Goal: Communication & Community: Ask a question

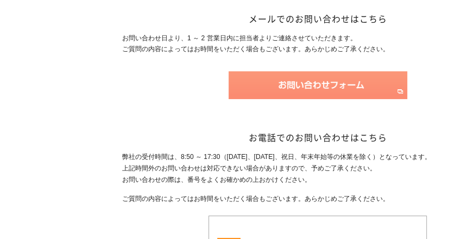
scroll to position [181, 0]
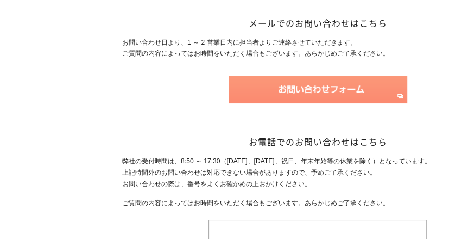
click at [300, 82] on img at bounding box center [318, 90] width 179 height 28
click at [300, 80] on img at bounding box center [318, 90] width 179 height 28
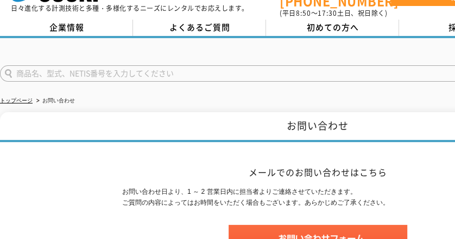
scroll to position [0, 0]
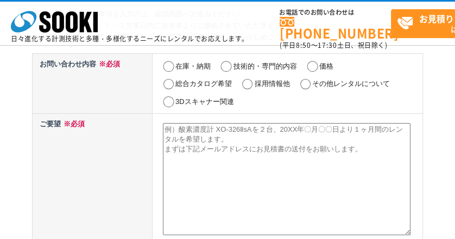
scroll to position [72, 0]
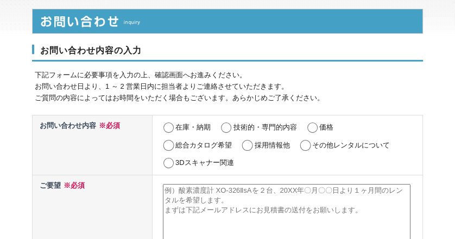
click at [314, 122] on input "価格" at bounding box center [313, 127] width 14 height 11
radio input "true"
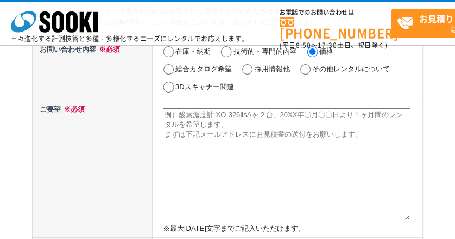
scroll to position [109, 0]
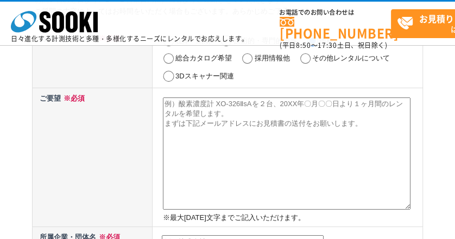
click at [210, 112] on textarea at bounding box center [287, 153] width 248 height 112
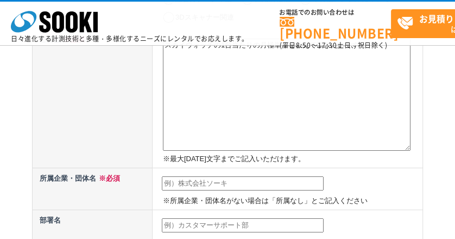
scroll to position [217, 0]
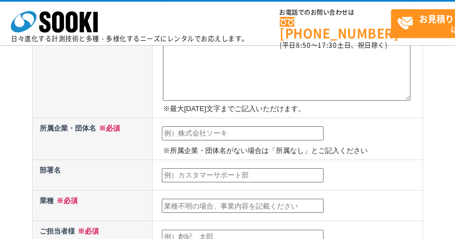
type textarea "スカイウォッチの1台当たりの月極単価を教えて頂きたいです"
click at [202, 129] on input "text" at bounding box center [243, 133] width 162 height 14
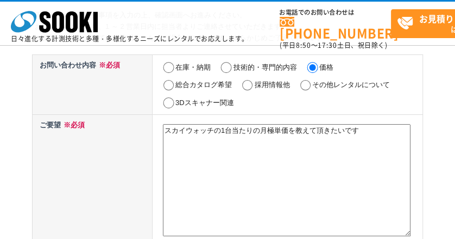
scroll to position [109, 0]
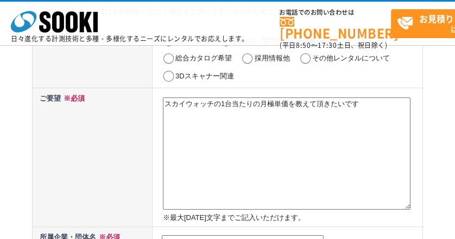
type input "JFEエンジニアリング"
click at [366, 105] on textarea "スカイウォッチの1台当たりの月極単価を教えて頂きたいです" at bounding box center [287, 153] width 248 height 112
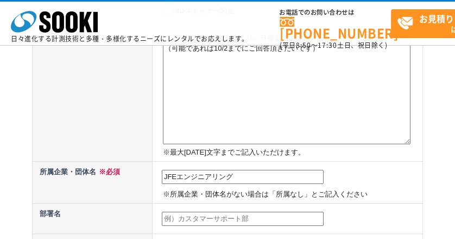
scroll to position [290, 0]
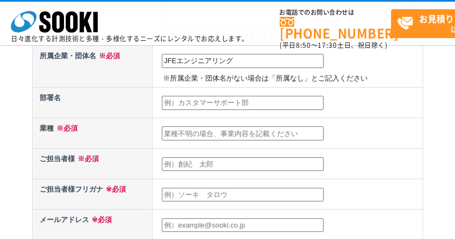
type textarea "スカイウォッチの1台当たりの月極単価を教えて頂きたいです （可能であれば10/2までにご回答頂きたいです）"
click at [183, 131] on input "text" at bounding box center [243, 133] width 162 height 14
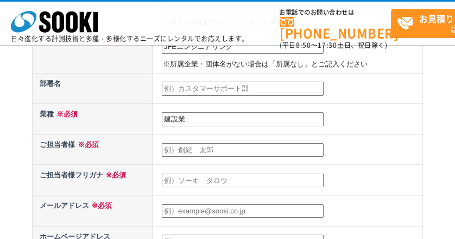
scroll to position [326, 0]
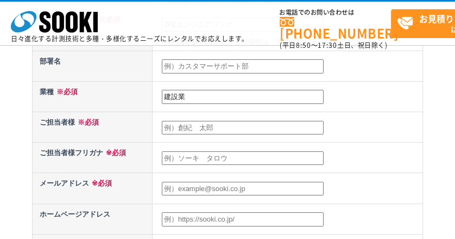
type input "建設業"
click at [193, 130] on input "text" at bounding box center [243, 128] width 162 height 14
type input "原慎二"
click at [202, 158] on input "text" at bounding box center [243, 158] width 162 height 14
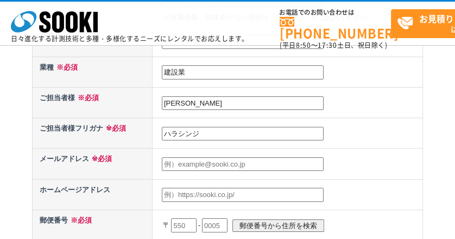
scroll to position [362, 0]
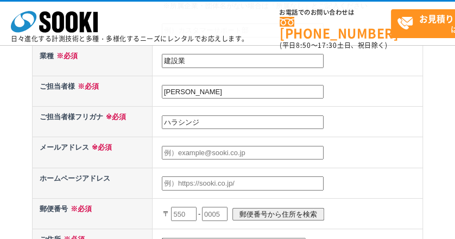
type input "ハラシンジ"
click at [189, 152] on input "text" at bounding box center [243, 153] width 162 height 14
paste input "hara-shinji@jfe-eng.co.jp"
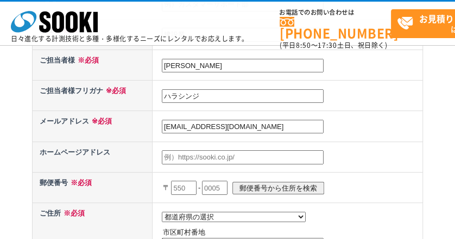
scroll to position [398, 0]
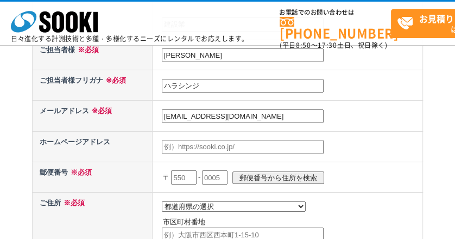
type input "hara-shinji@jfe-eng.co.jp"
click at [186, 171] on input "text" at bounding box center [184, 177] width 26 height 14
type input "230"
click at [218, 172] on input "text" at bounding box center [215, 177] width 26 height 14
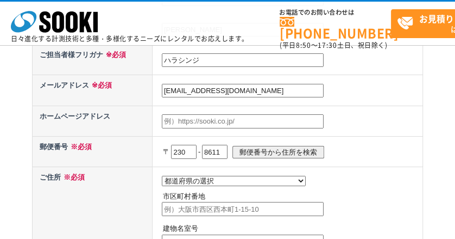
scroll to position [435, 0]
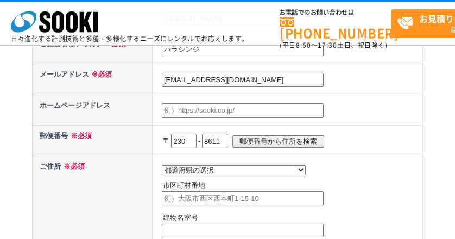
type input "8611"
click at [213, 167] on select "都道府県の選択 北海道 青森県 岩手県 宮城県 秋田県 山形県 福島県 茨城県 栃木県 群馬県 埼玉県 千葉県 東京都 神奈川県 新潟県 富山県 石川県 福井…" at bounding box center [234, 170] width 144 height 10
select select "14"
click at [162, 165] on select "都道府県の選択 北海道 青森県 岩手県 宮城県 秋田県 山形県 福島県 茨城県 栃木県 群馬県 埼玉県 千葉県 東京都 神奈川県 新潟県 富山県 石川県 福井…" at bounding box center [234, 170] width 144 height 10
click at [239, 198] on input "text" at bounding box center [243, 198] width 162 height 14
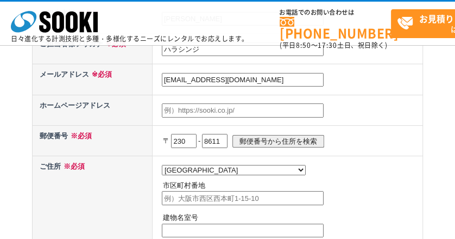
paste input "横浜市鶴見区末広町2丁目1番地"
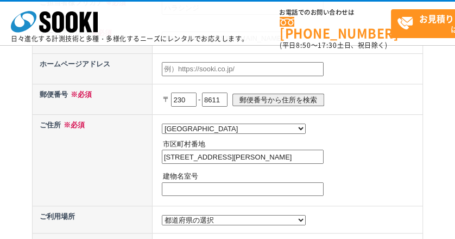
scroll to position [543, 0]
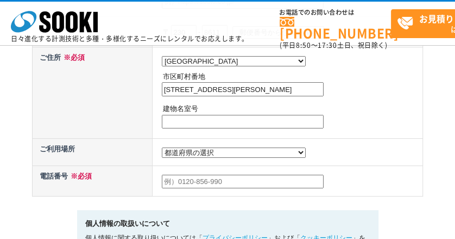
type input "横浜市鶴見区末広町2丁目1番地"
click at [216, 151] on select "都道府県の選択 利用場所未定 北海道 青森県 岩手県 宮城県 秋田県 山形県 福島県 茨城県 栃木県 群馬県 埼玉県 千葉県 東京都 神奈川県 新潟県 富山県…" at bounding box center [234, 152] width 144 height 10
select select "14"
click at [162, 147] on select "都道府県の選択 利用場所未定 北海道 青森県 岩手県 宮城県 秋田県 山形県 福島県 茨城県 栃木県 群馬県 埼玉県 千葉県 東京都 神奈川県 新潟県 富山県…" at bounding box center [234, 152] width 144 height 10
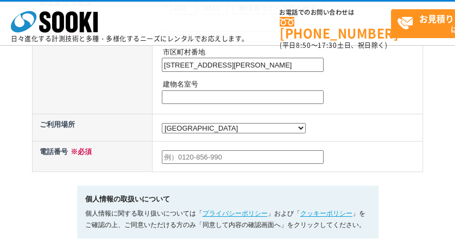
scroll to position [579, 0]
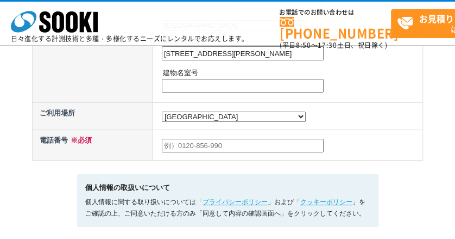
click at [197, 145] on input "text" at bounding box center [243, 146] width 162 height 14
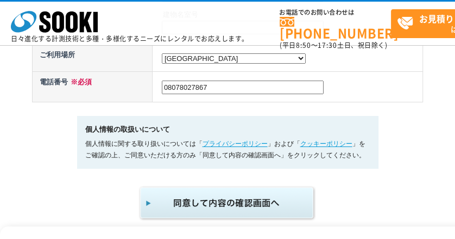
scroll to position [688, 0]
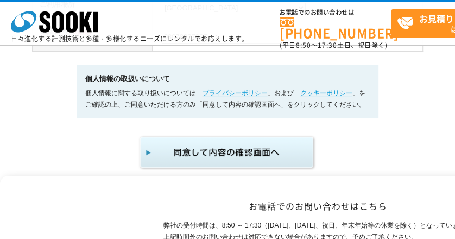
type input "08078027867"
click at [201, 155] on img "submit" at bounding box center [228, 152] width 178 height 36
